Goal: Information Seeking & Learning: Learn about a topic

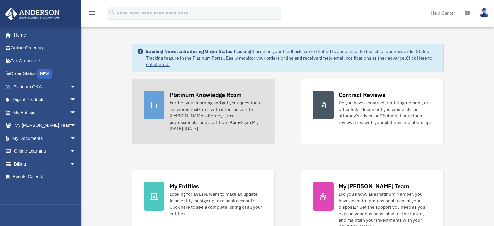
click at [197, 99] on div "Further your learning and get your questions answered real-time with direct acc…" at bounding box center [216, 115] width 93 height 32
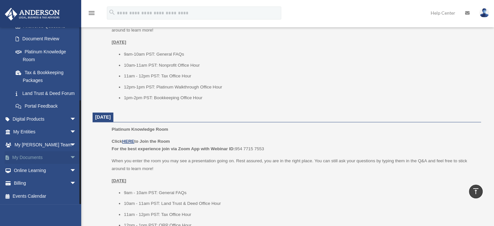
scroll to position [325, 0]
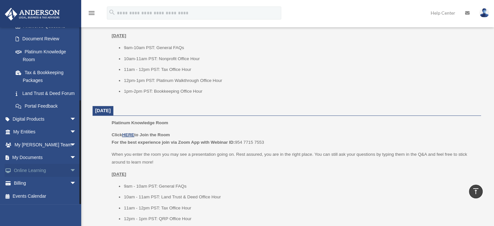
click at [70, 172] on span "arrow_drop_down" at bounding box center [76, 170] width 13 height 13
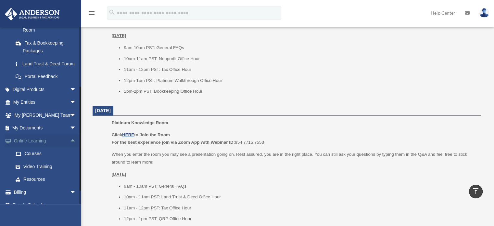
scroll to position [158, 0]
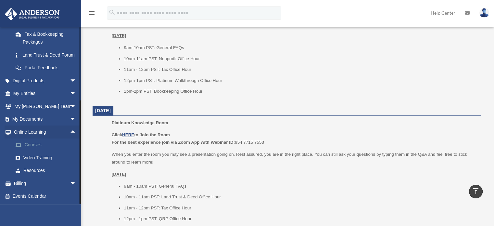
click at [30, 145] on link "Courses" at bounding box center [47, 144] width 77 height 13
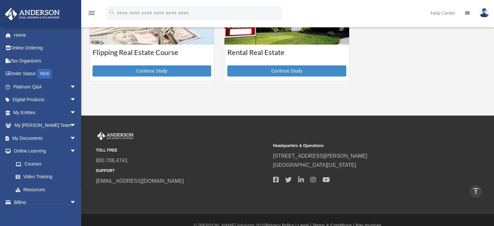
scroll to position [292, 0]
